Goal: Transaction & Acquisition: Download file/media

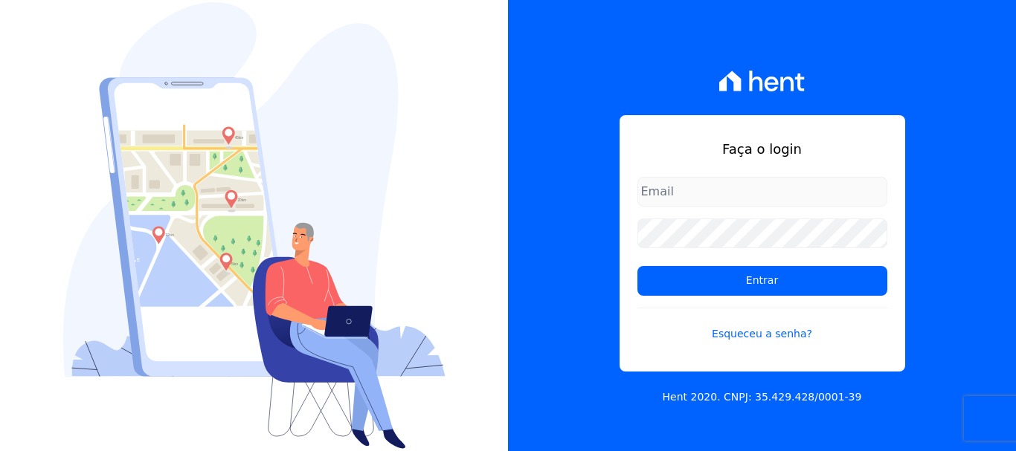
type input "erica@petraeng.com.br"
click at [768, 190] on input "erica@petraeng.com.br" at bounding box center [762, 192] width 250 height 30
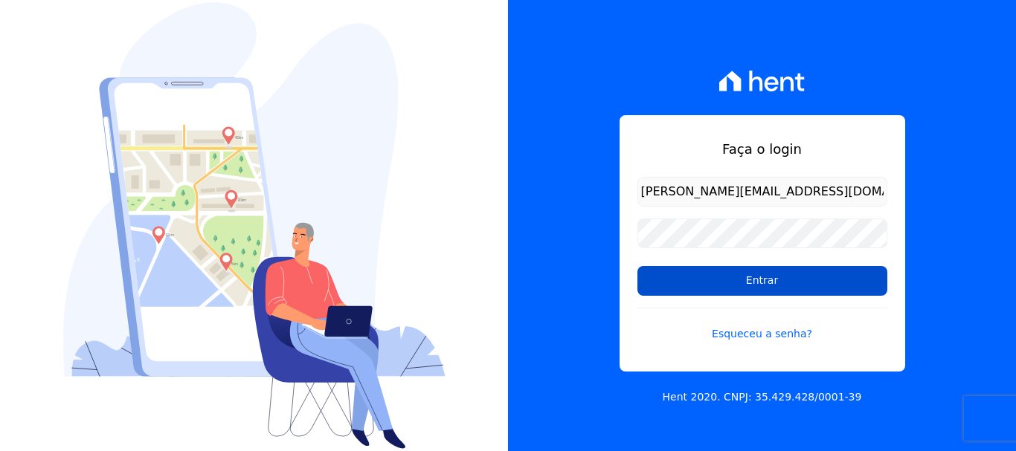
click at [755, 288] on input "Entrar" at bounding box center [762, 281] width 250 height 30
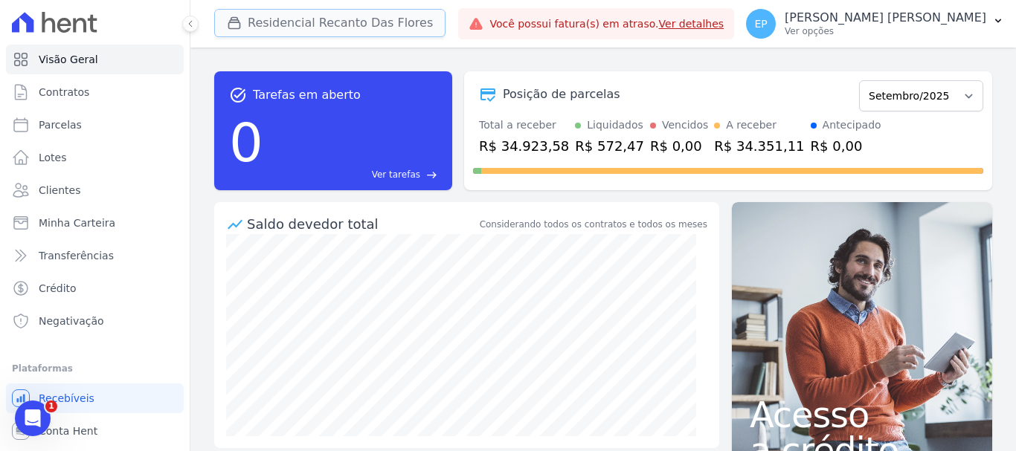
click at [231, 27] on icon "button" at bounding box center [234, 23] width 15 height 15
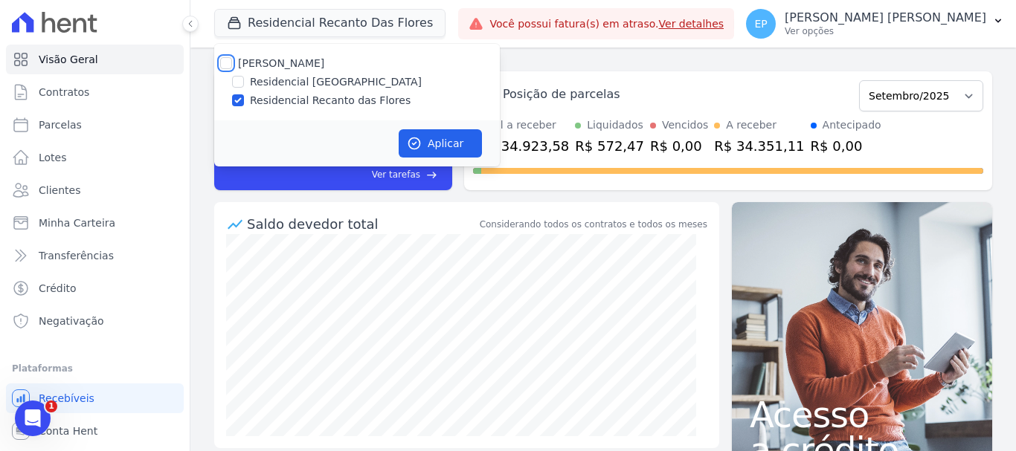
click at [226, 66] on input "[PERSON_NAME]" at bounding box center [226, 63] width 12 height 12
checkbox input "true"
click at [440, 140] on button "Aplicar" at bounding box center [440, 143] width 83 height 28
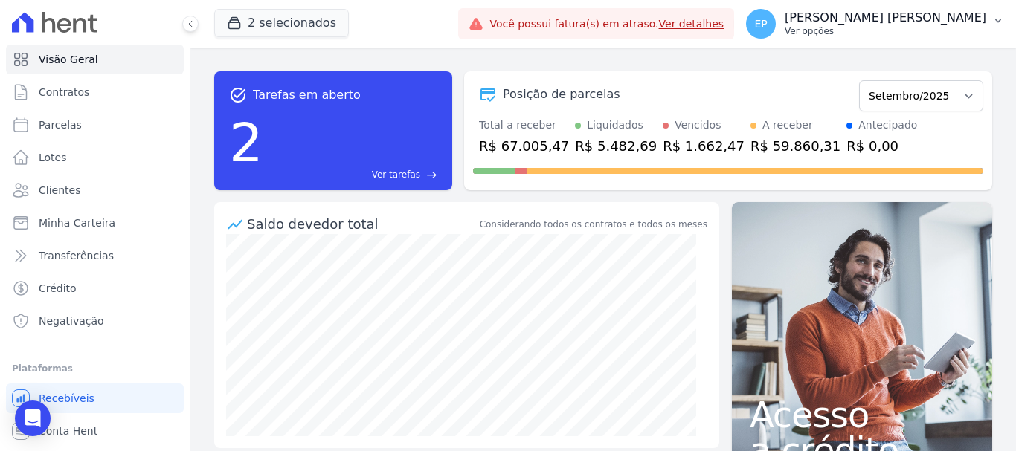
click at [959, 32] on p "Ver opções" at bounding box center [886, 31] width 202 height 12
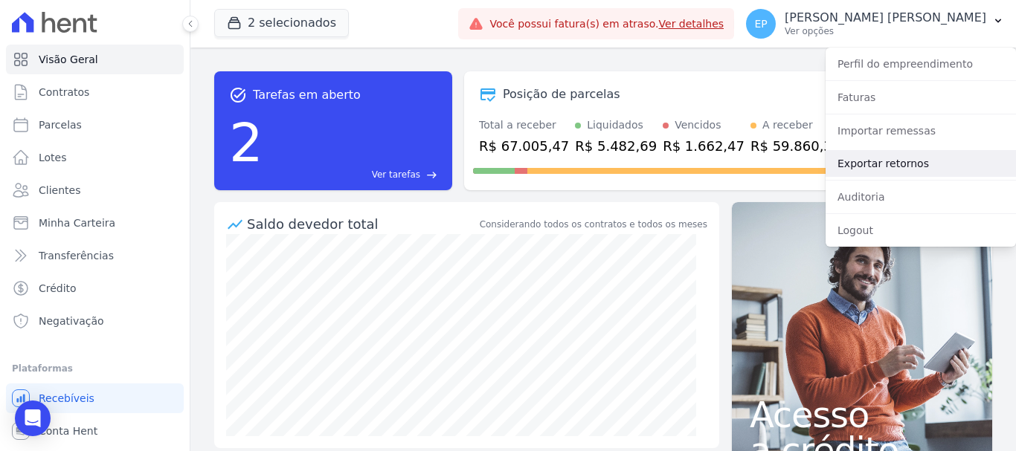
click at [859, 163] on link "Exportar retornos" at bounding box center [921, 163] width 190 height 27
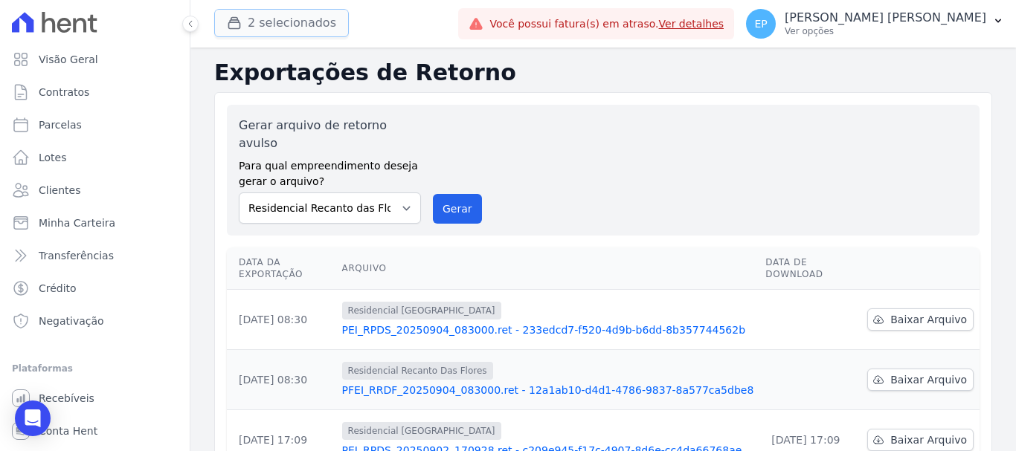
click at [261, 22] on button "2 selecionados" at bounding box center [281, 23] width 135 height 28
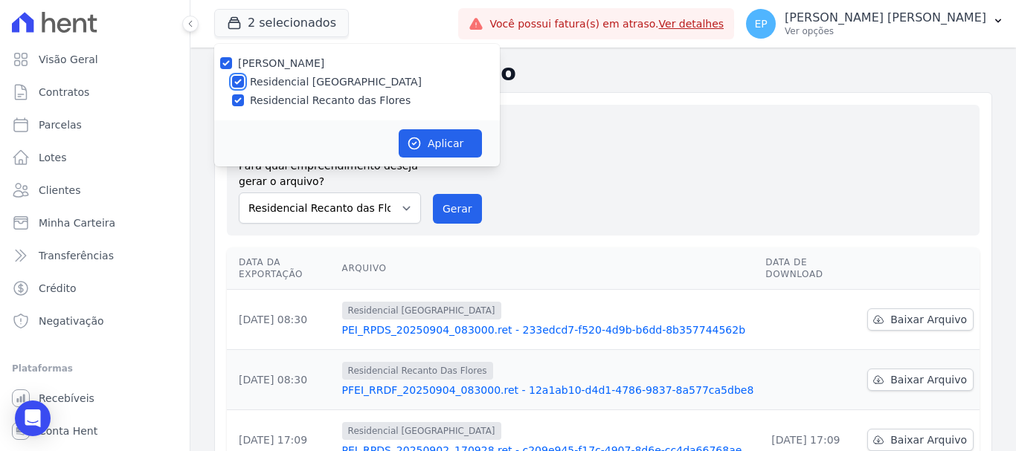
click at [239, 80] on input "Residencial [GEOGRAPHIC_DATA]" at bounding box center [238, 82] width 12 height 12
checkbox input "false"
click at [453, 140] on button "Aplicar" at bounding box center [440, 143] width 83 height 28
click at [455, 194] on button "Gerar" at bounding box center [457, 209] width 49 height 30
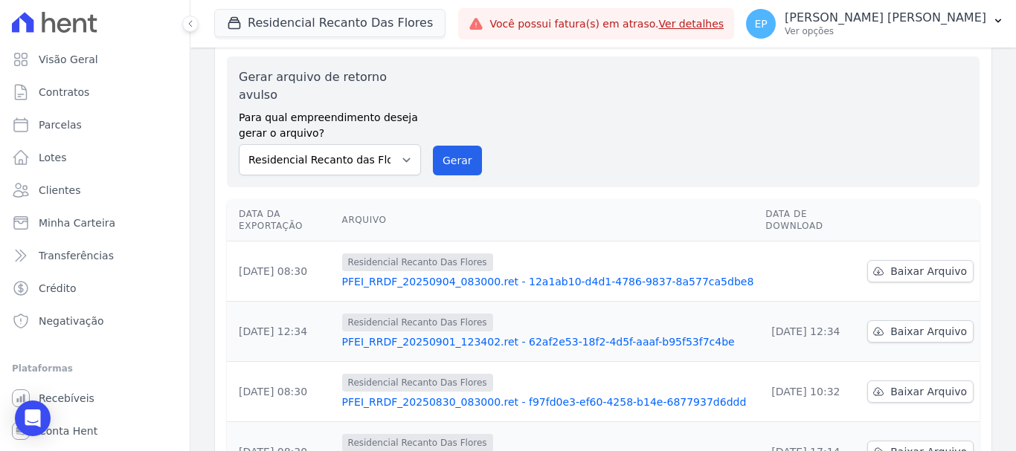
scroll to position [74, 0]
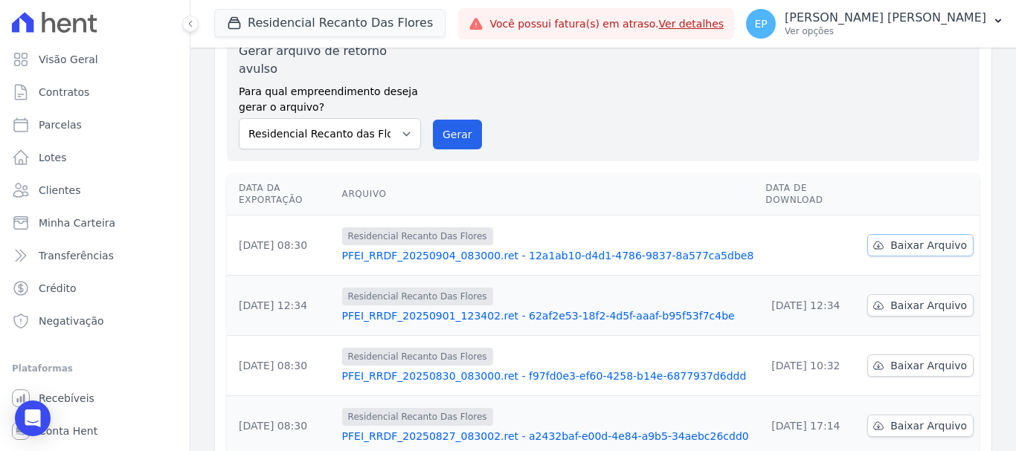
click at [913, 238] on span "Baixar Arquivo" at bounding box center [928, 245] width 77 height 15
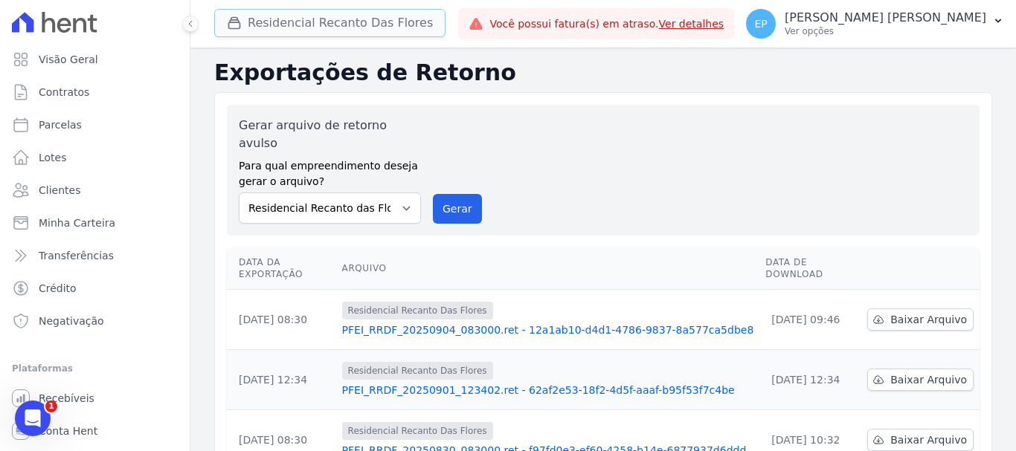
drag, startPoint x: 247, startPoint y: 18, endPoint x: 261, endPoint y: 25, distance: 16.0
click at [249, 18] on button "Residencial Recanto Das Flores" at bounding box center [329, 23] width 231 height 28
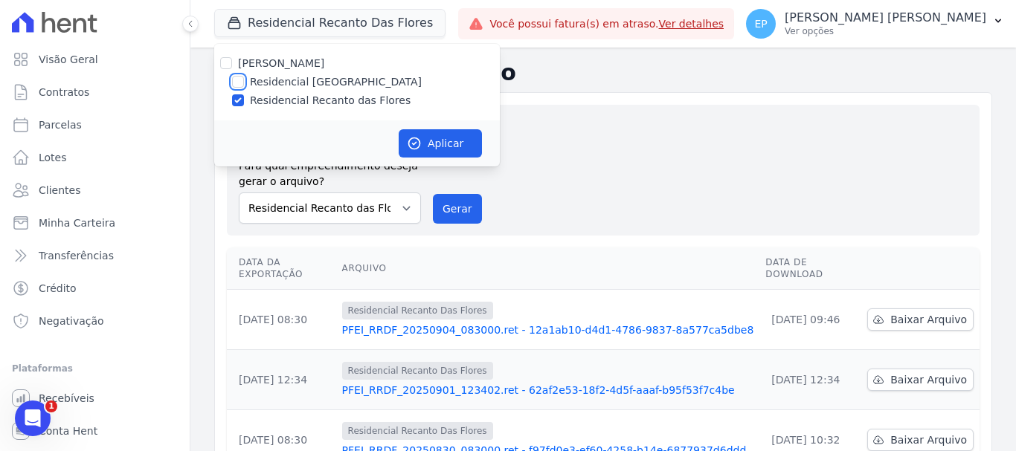
drag, startPoint x: 236, startPoint y: 82, endPoint x: 237, endPoint y: 97, distance: 15.6
click at [236, 83] on input "Residencial [GEOGRAPHIC_DATA]" at bounding box center [238, 82] width 12 height 12
checkbox input "true"
click at [237, 100] on input "Residencial Recanto das Flores" at bounding box center [238, 100] width 12 height 12
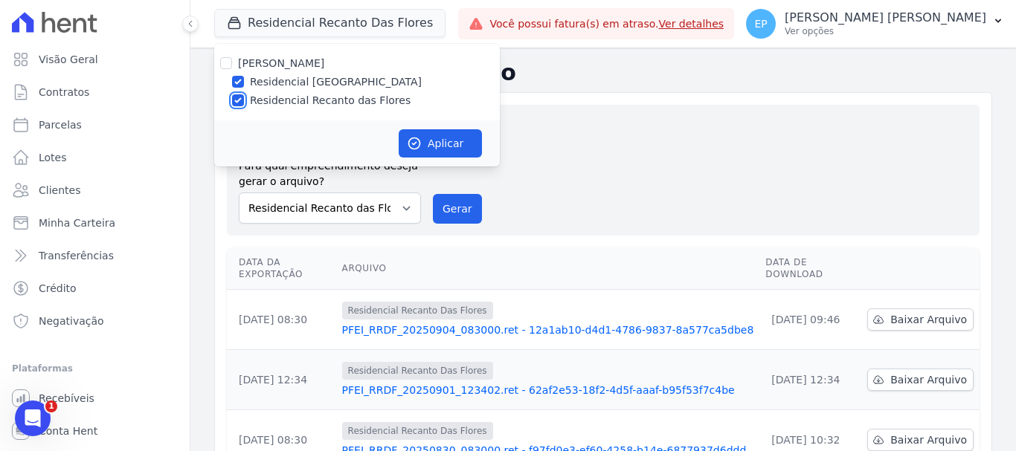
checkbox input "false"
click at [446, 132] on button "Aplicar" at bounding box center [440, 143] width 83 height 28
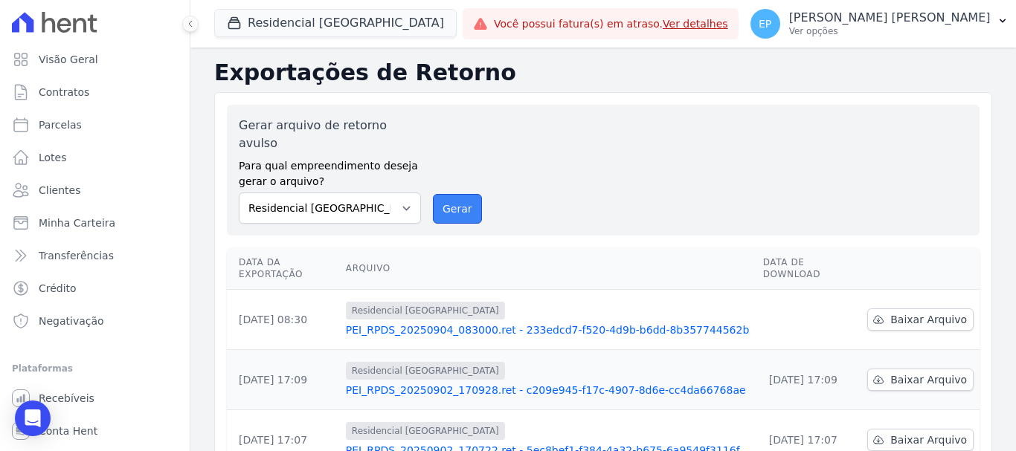
click at [446, 200] on button "Gerar" at bounding box center [457, 209] width 49 height 30
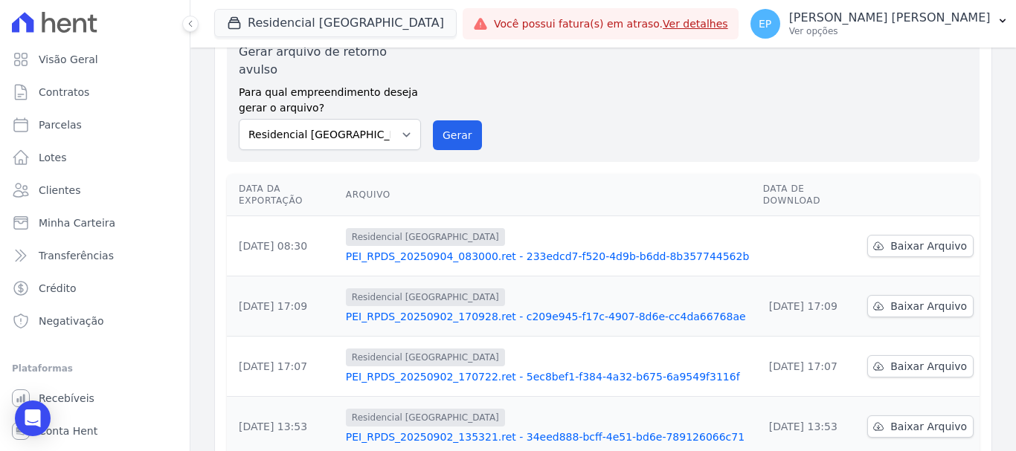
scroll to position [149, 0]
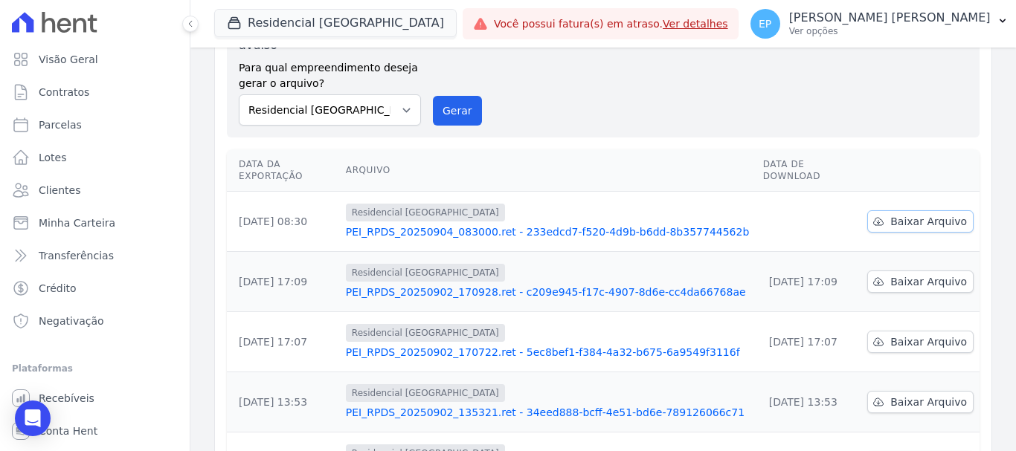
click at [909, 214] on span "Baixar Arquivo" at bounding box center [928, 221] width 77 height 15
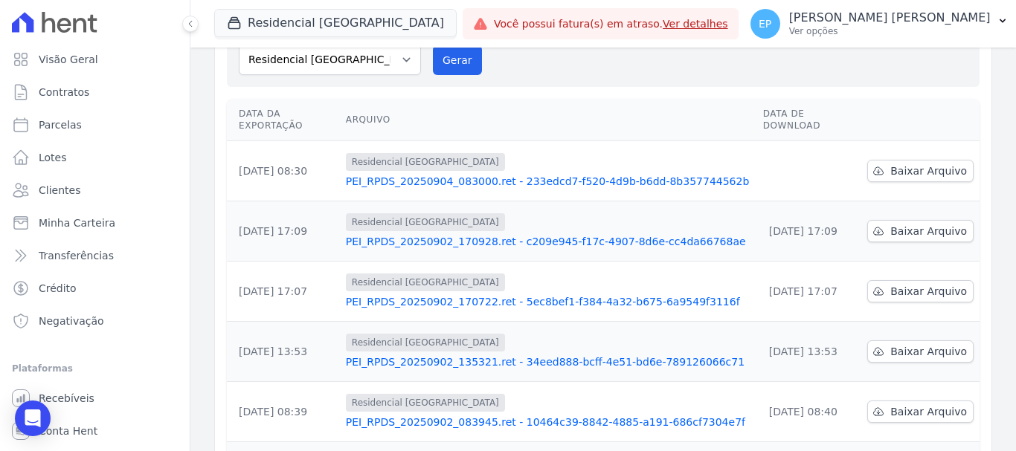
scroll to position [98, 0]
